Goal: Navigation & Orientation: Find specific page/section

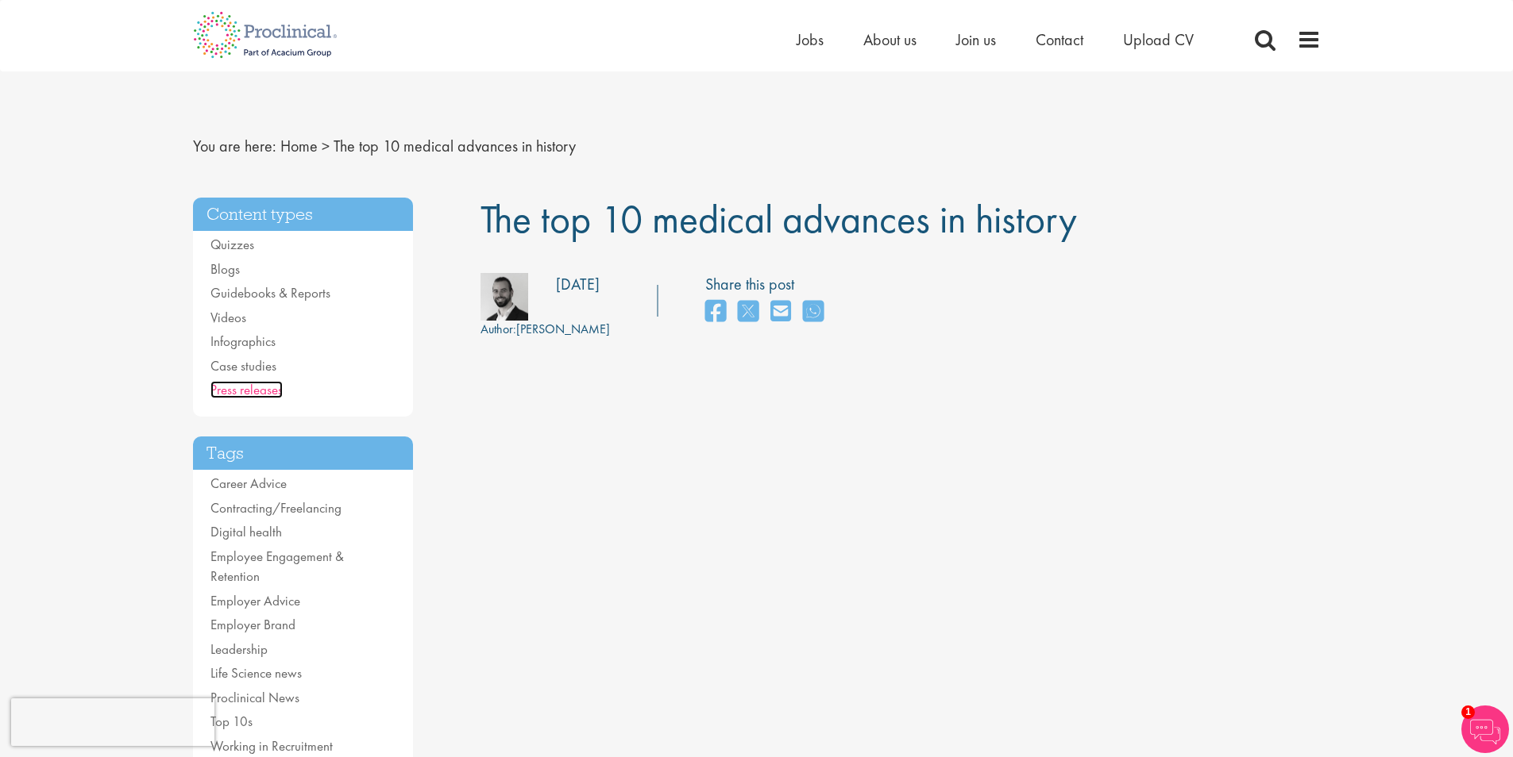
click at [252, 386] on link "Press releases" at bounding box center [246, 389] width 72 height 17
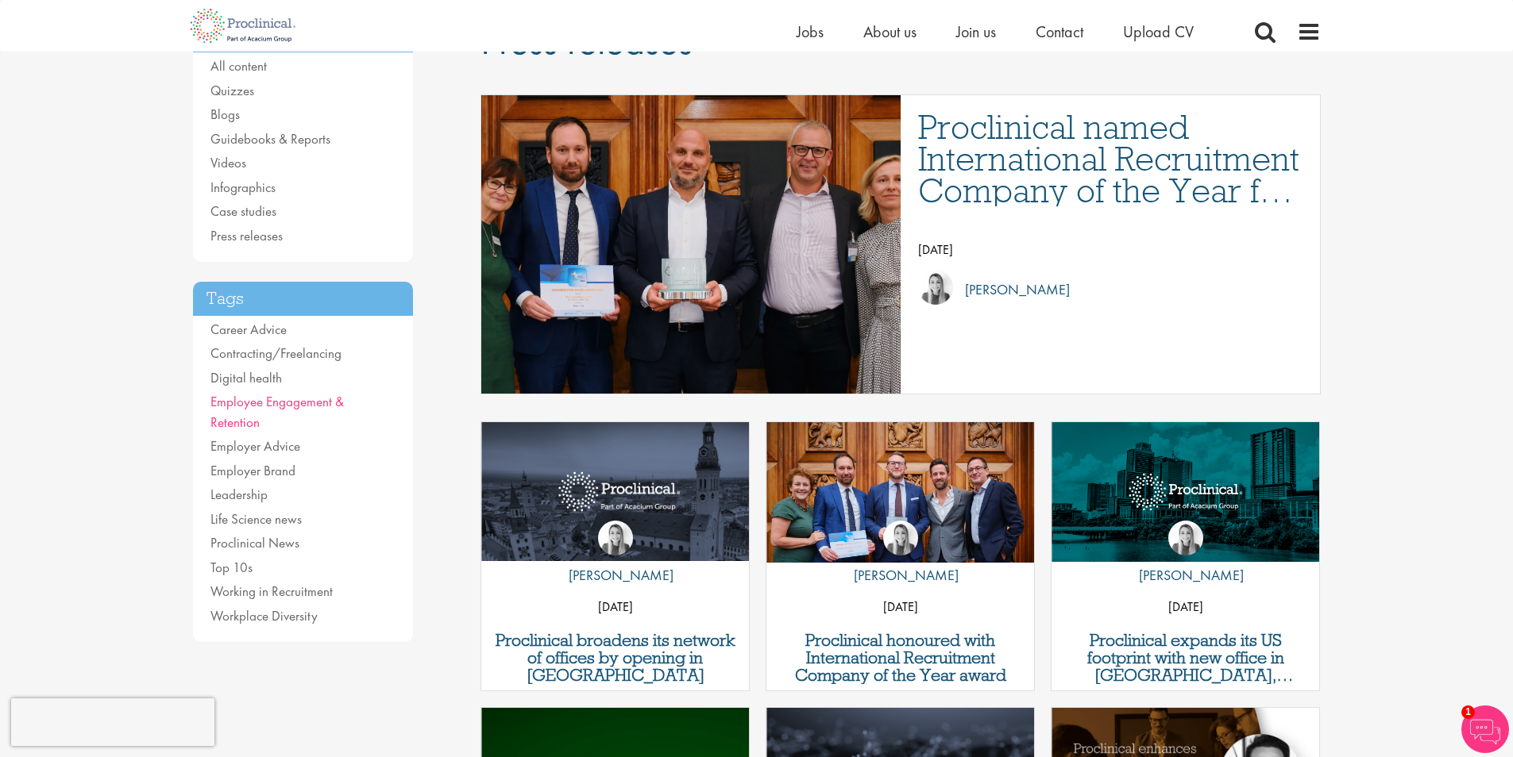
scroll to position [238, 0]
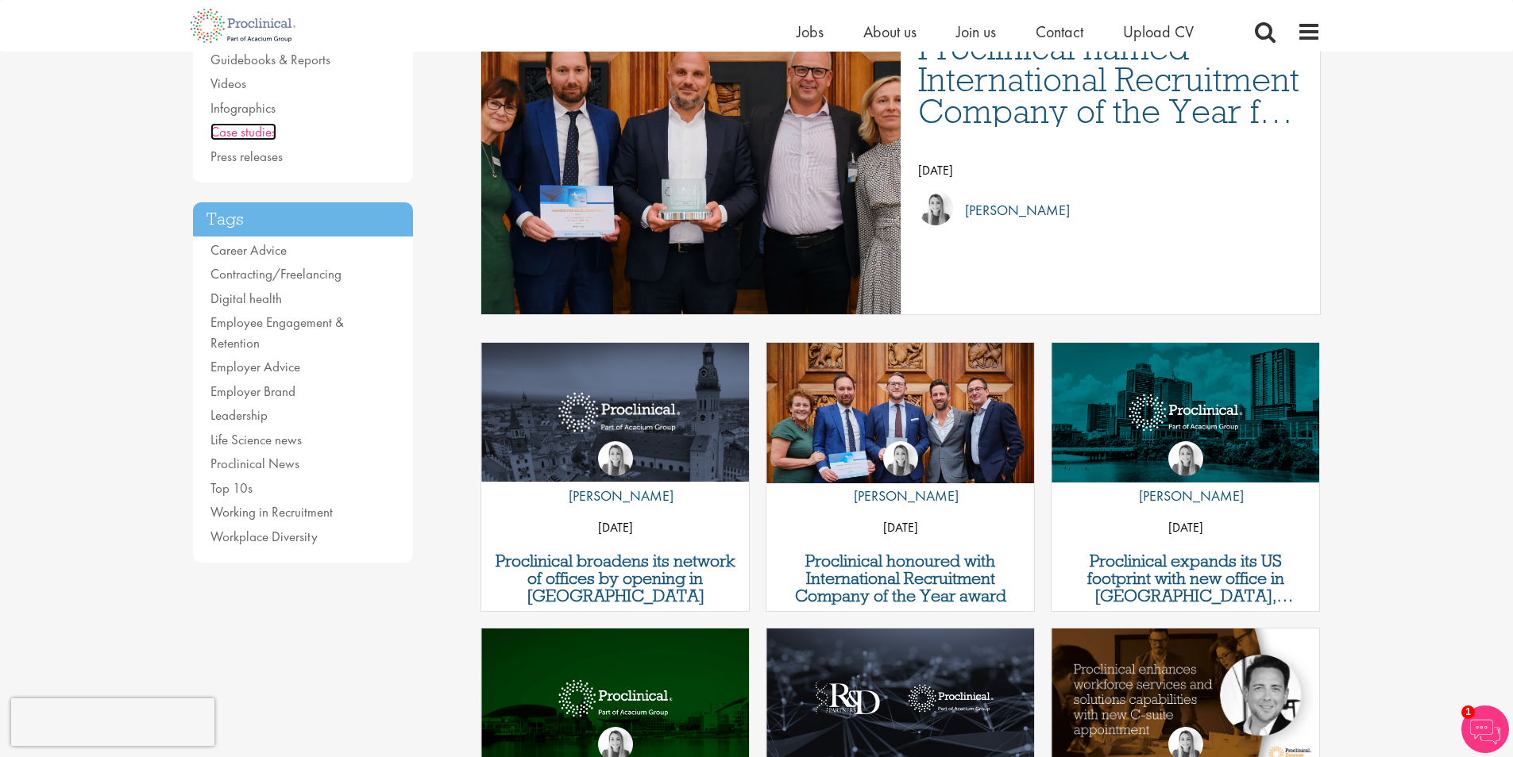
click at [268, 132] on link "Case studies" at bounding box center [243, 131] width 66 height 17
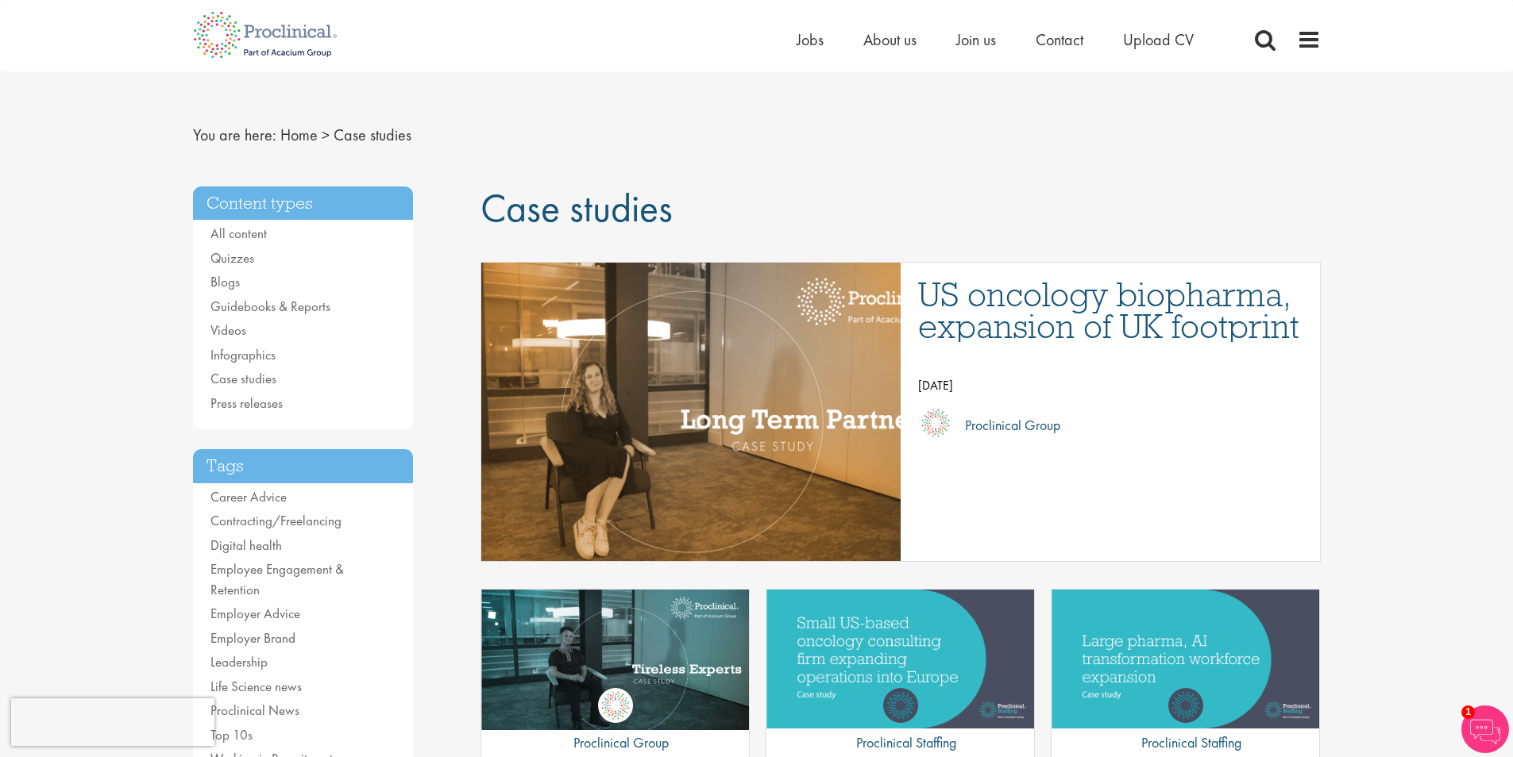
scroll to position [79, 0]
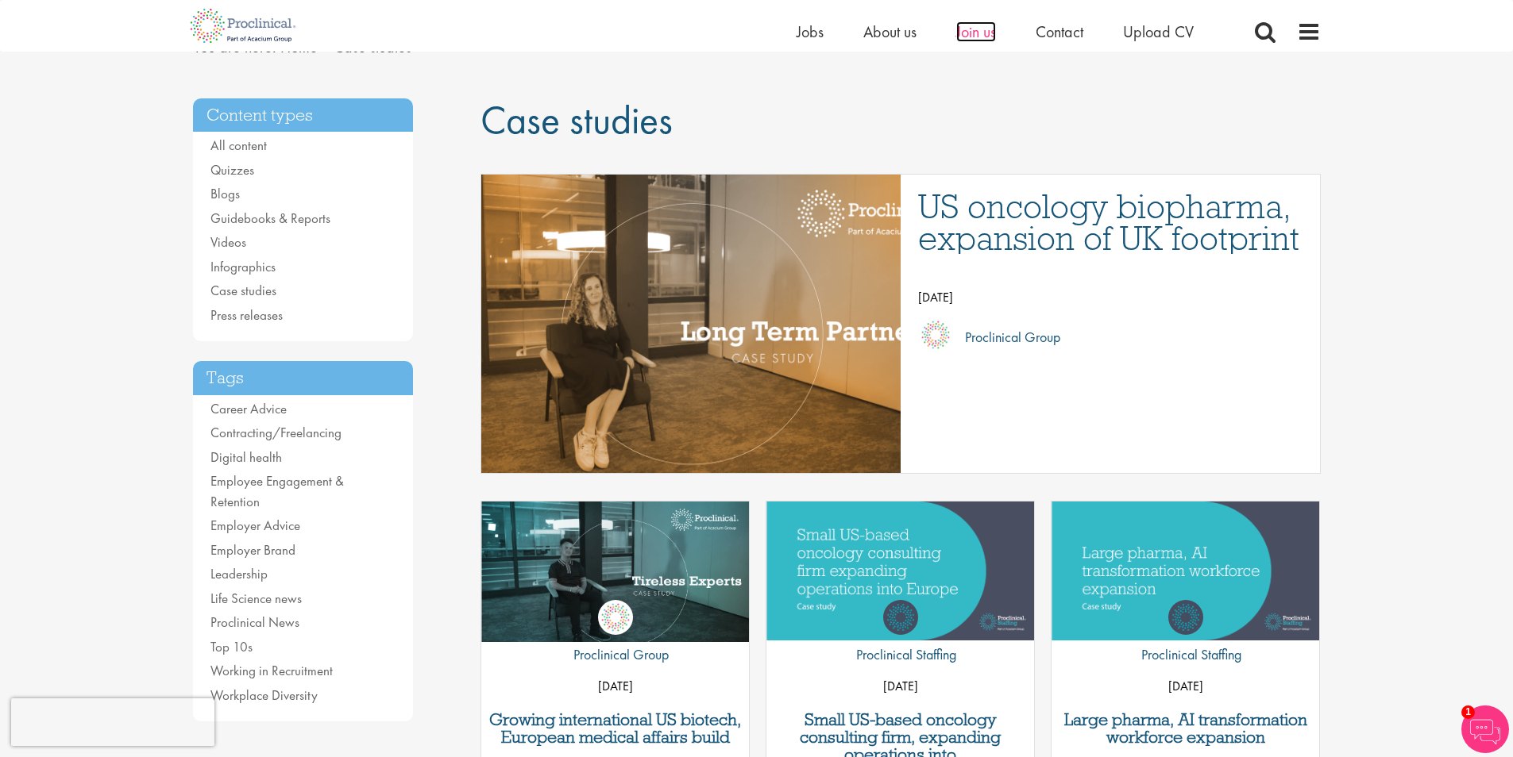
click at [970, 32] on span "Join us" at bounding box center [976, 31] width 40 height 21
